Goal: Navigation & Orientation: Find specific page/section

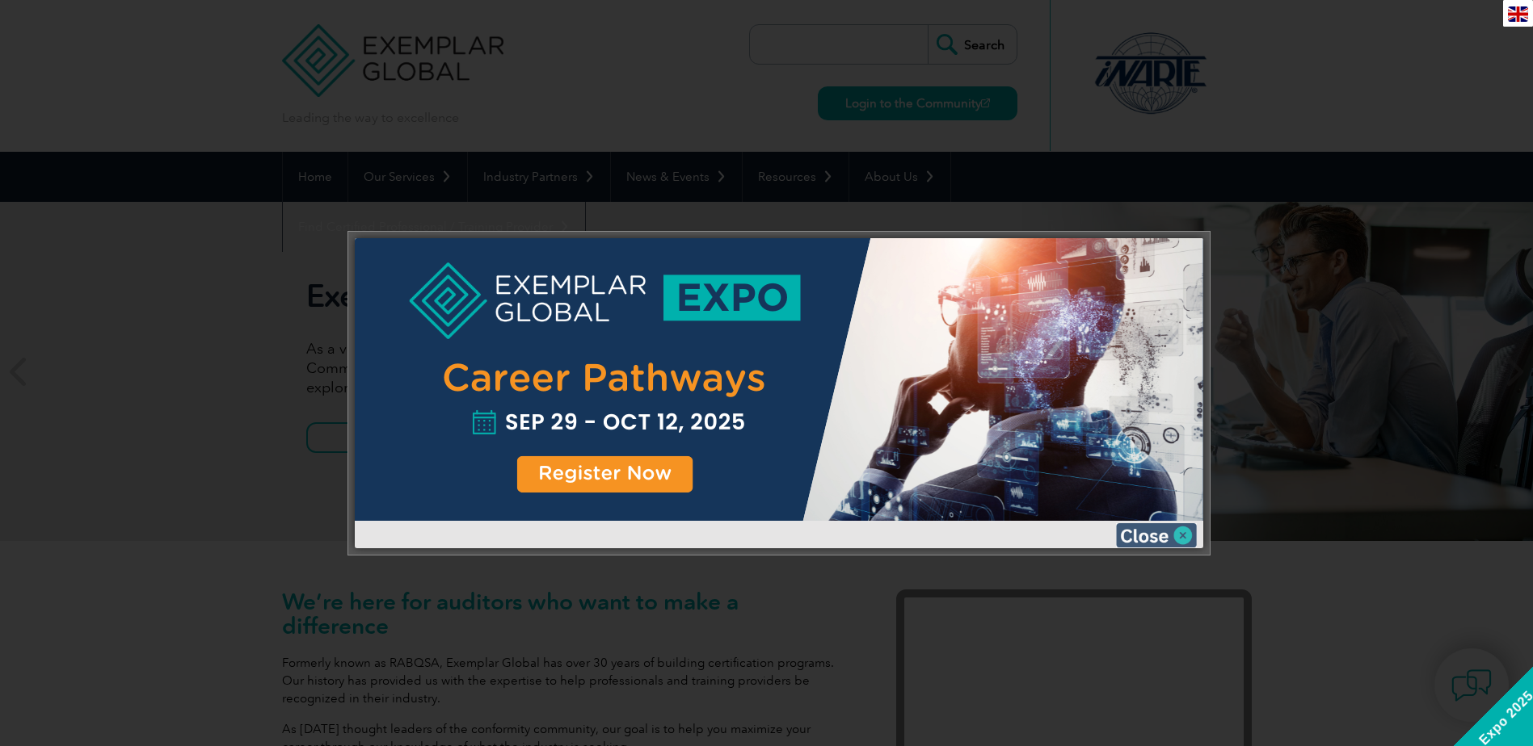
click at [1157, 536] on img at bounding box center [1156, 536] width 81 height 24
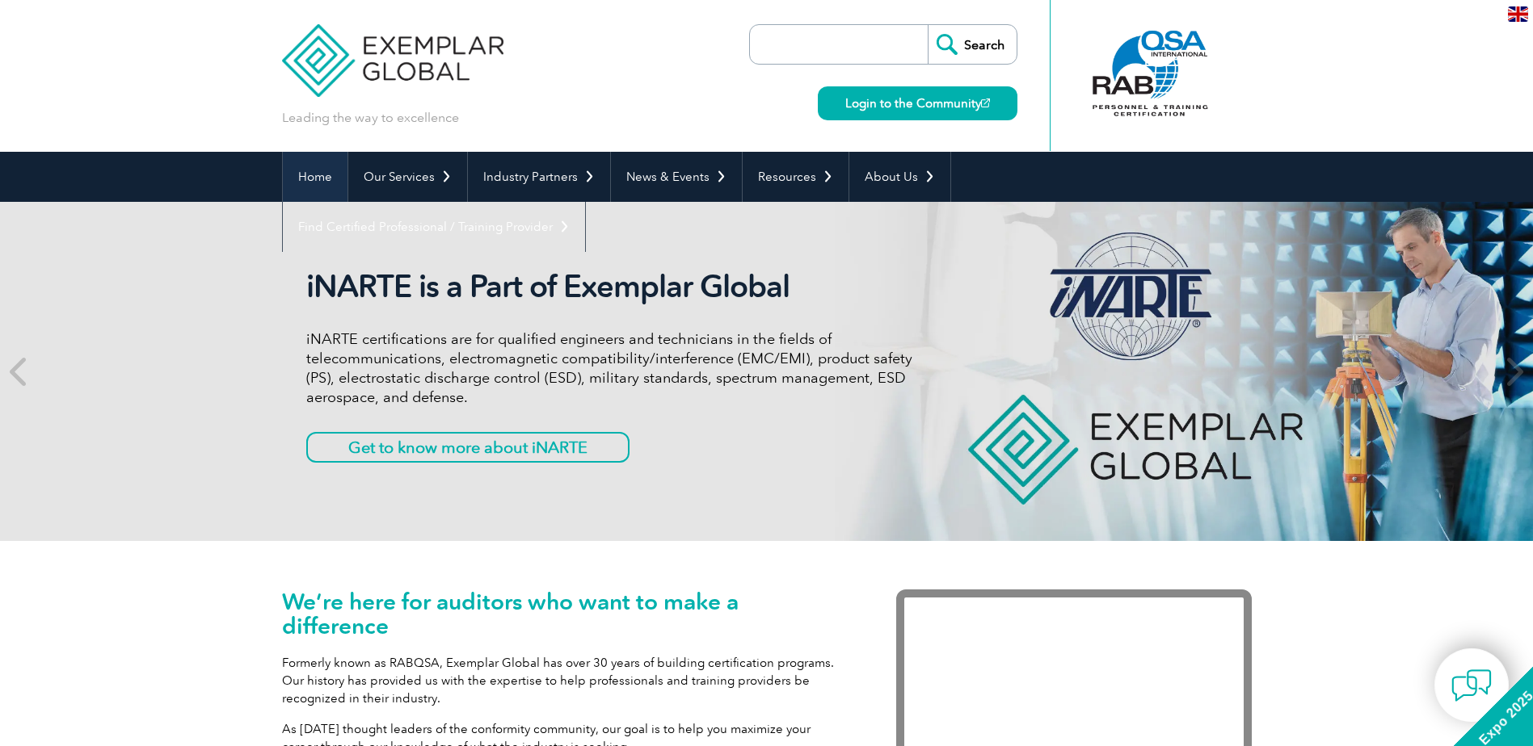
click at [314, 181] on link "Home" at bounding box center [315, 177] width 65 height 50
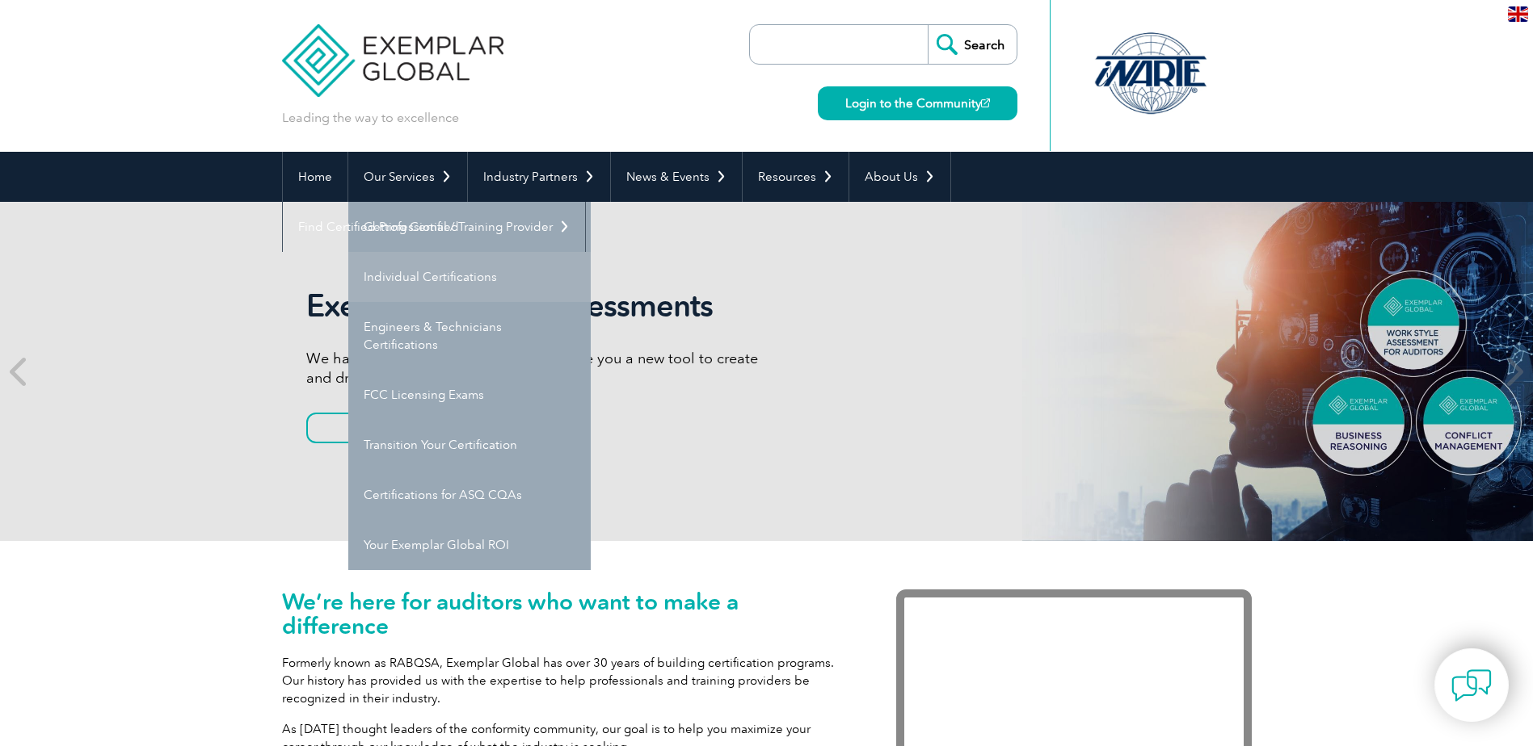
click at [415, 275] on link "Individual Certifications" at bounding box center [469, 277] width 242 height 50
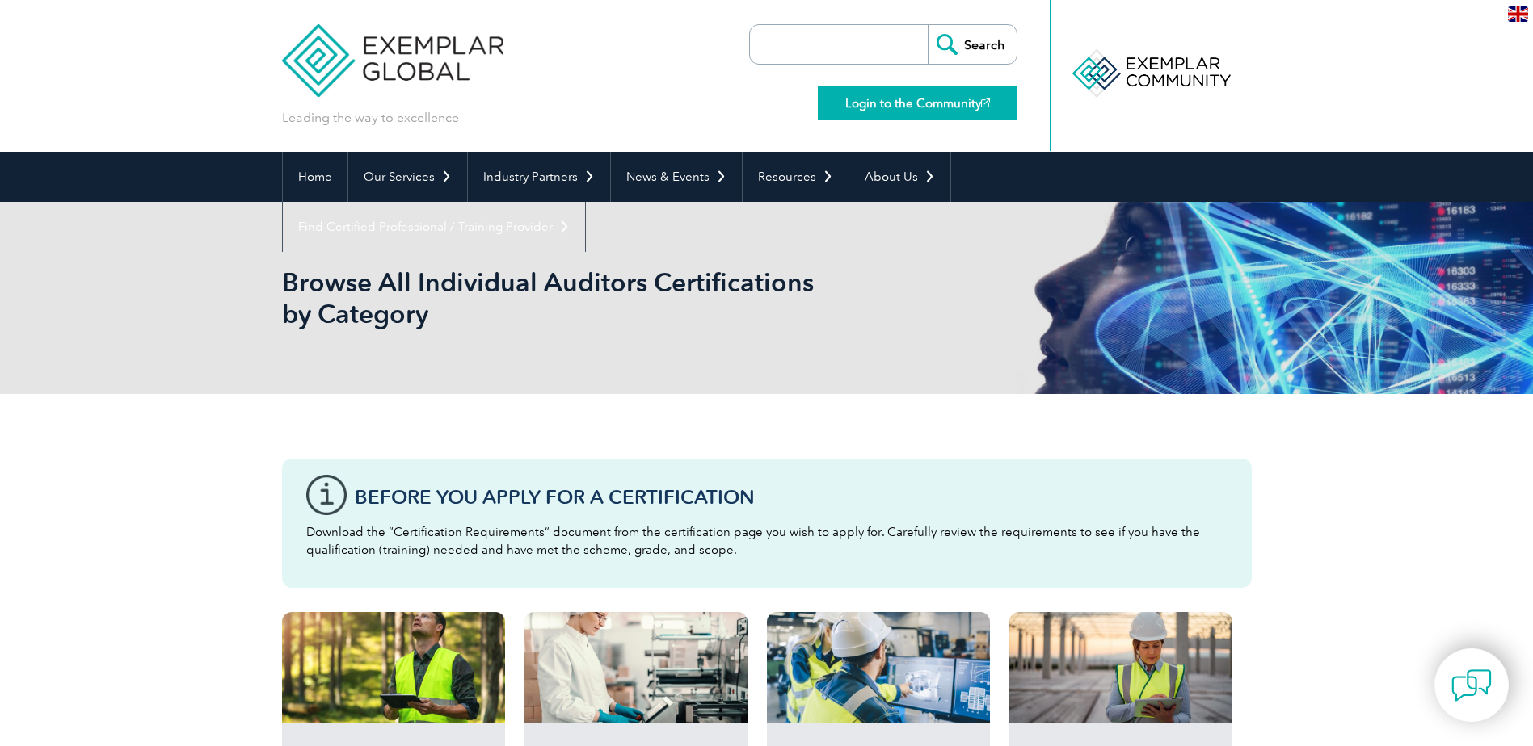
click at [924, 101] on link "Login to the Community" at bounding box center [918, 103] width 200 height 34
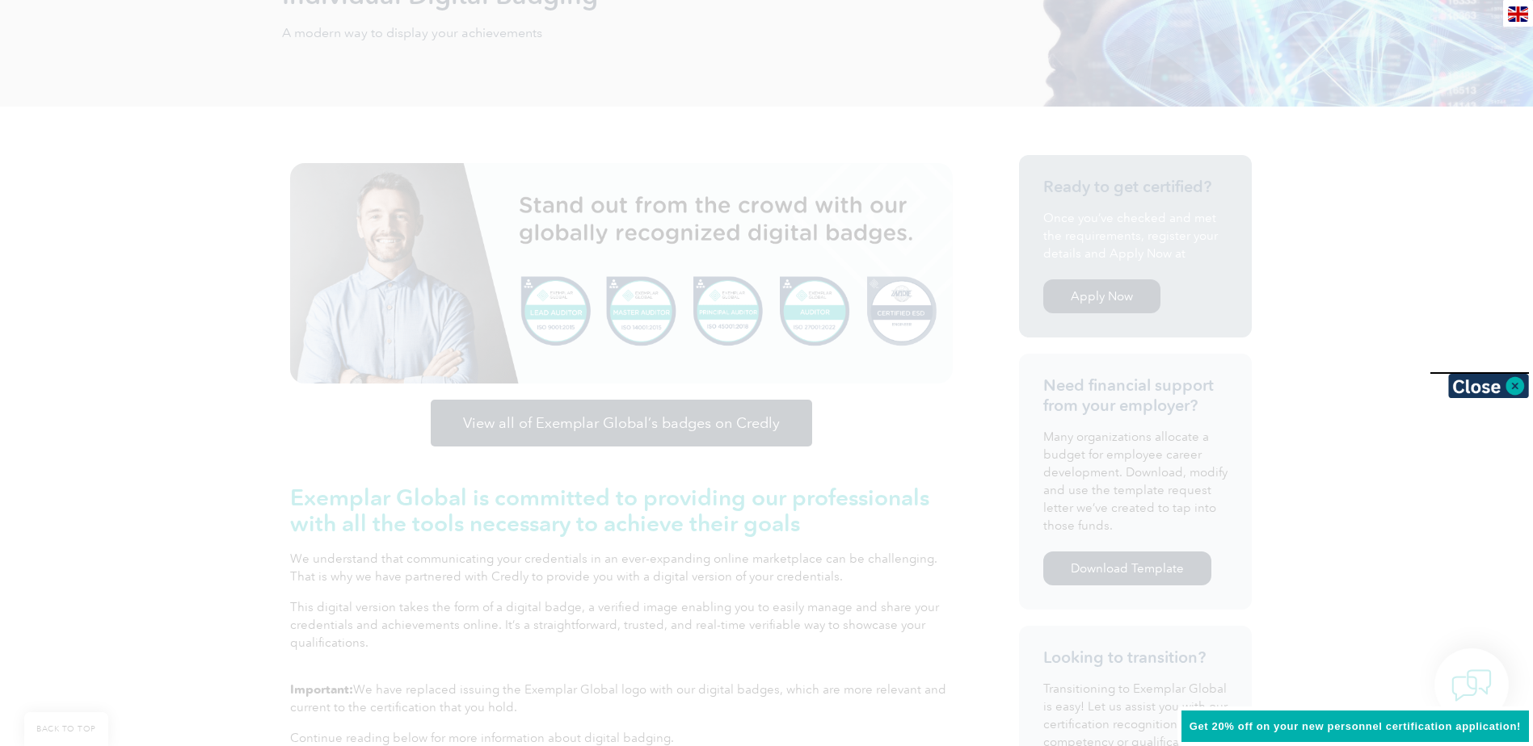
scroll to position [323, 0]
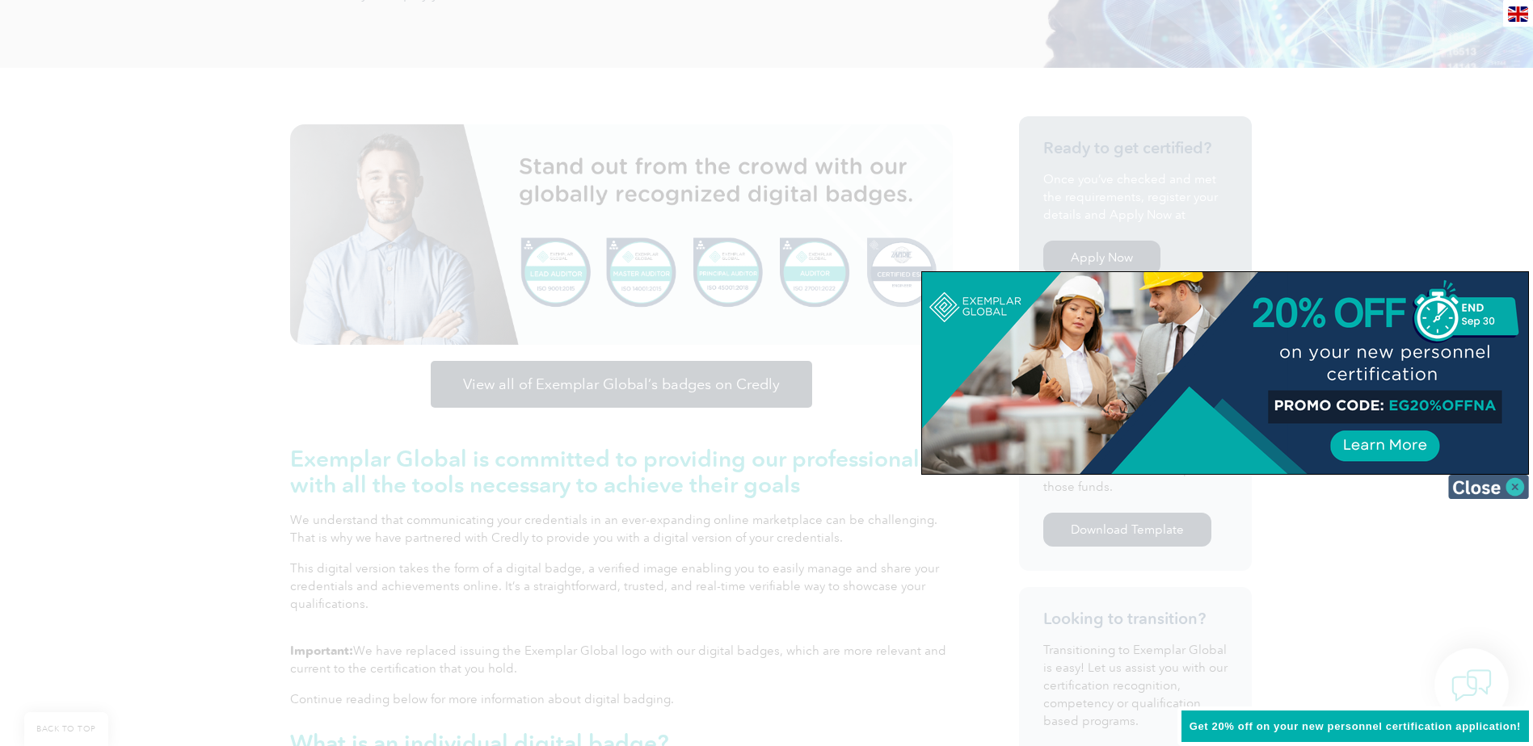
click at [1478, 481] on img at bounding box center [1488, 487] width 81 height 24
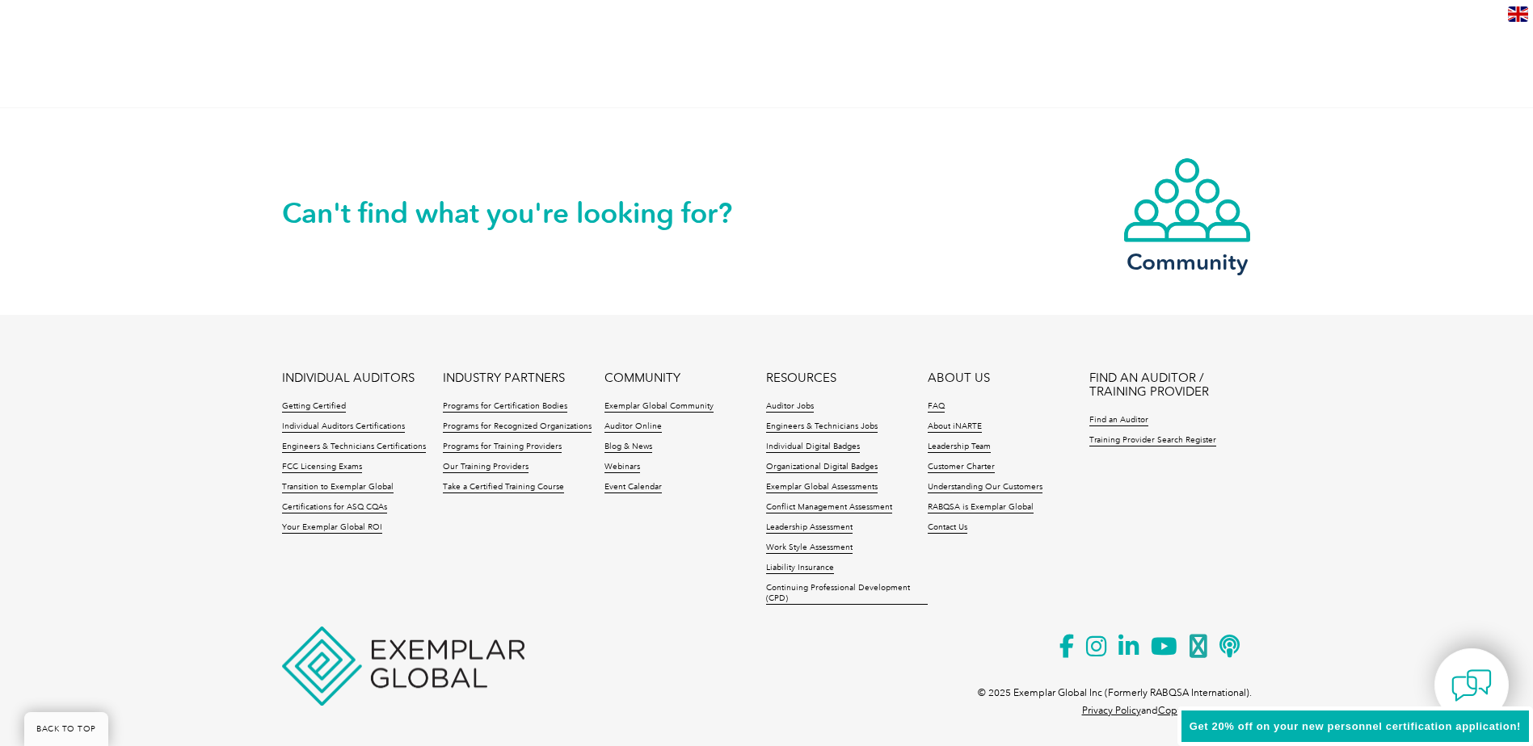
scroll to position [3278, 0]
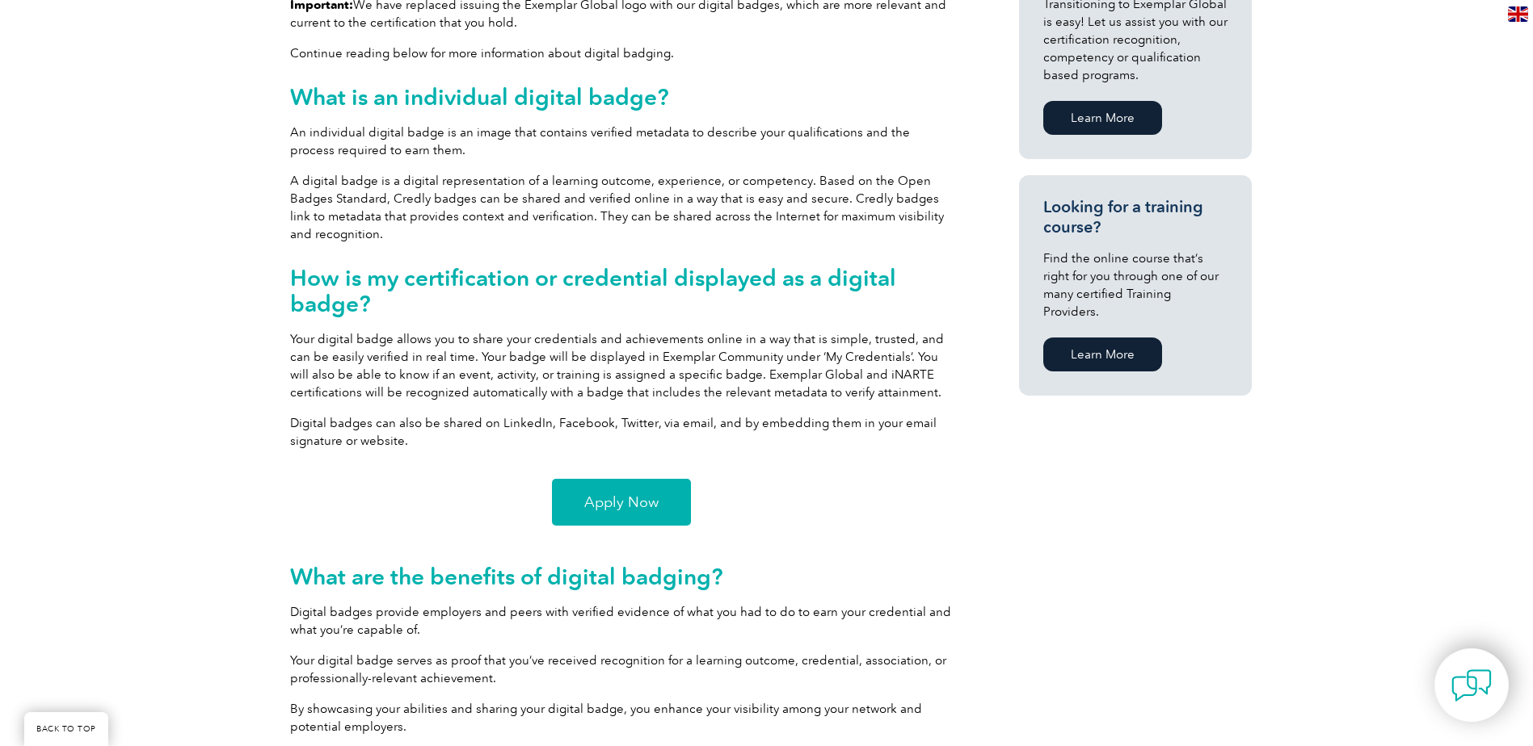
scroll to position [323, 0]
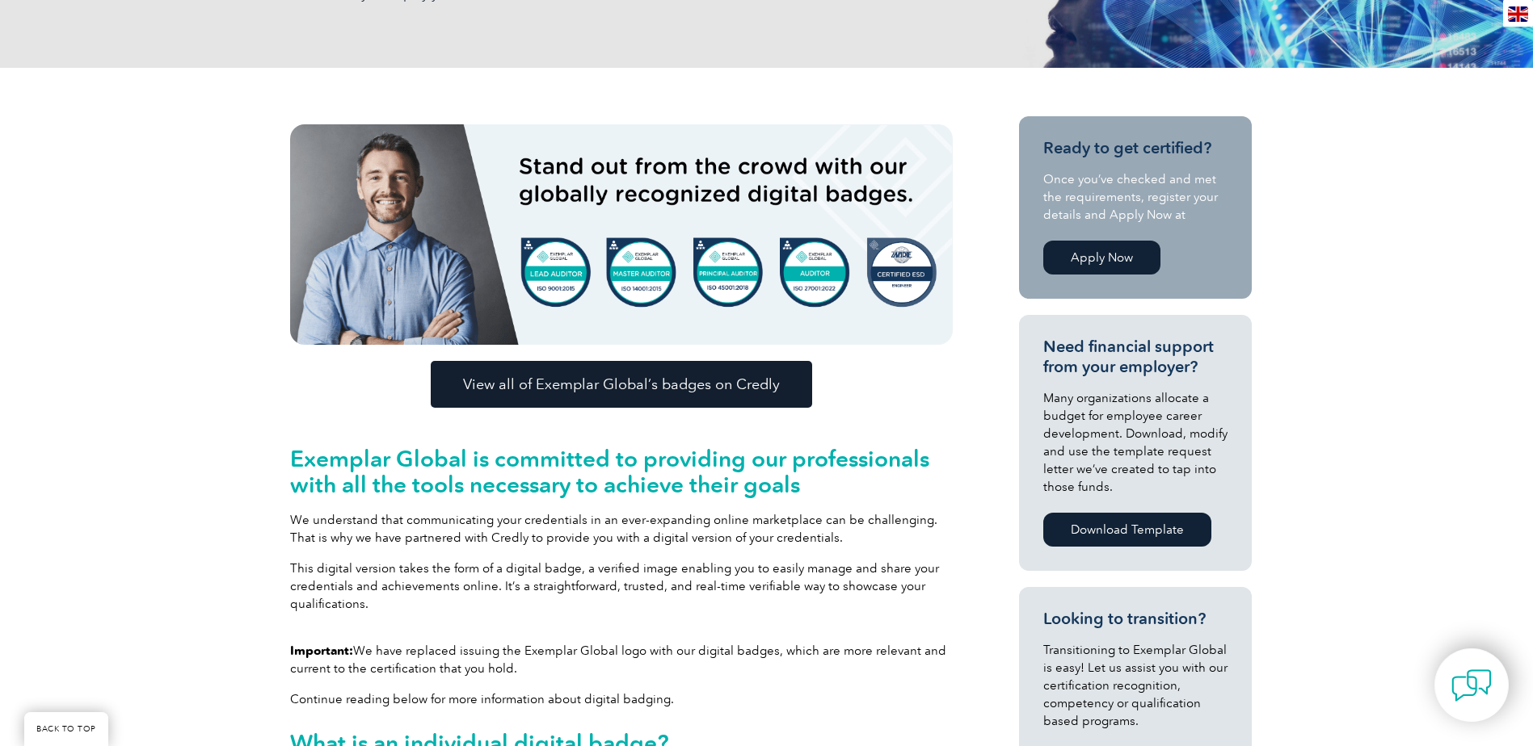
click at [589, 377] on span "View all of Exemplar Global’s badges on Credly" at bounding box center [621, 384] width 317 height 15
